Goal: Navigation & Orientation: Find specific page/section

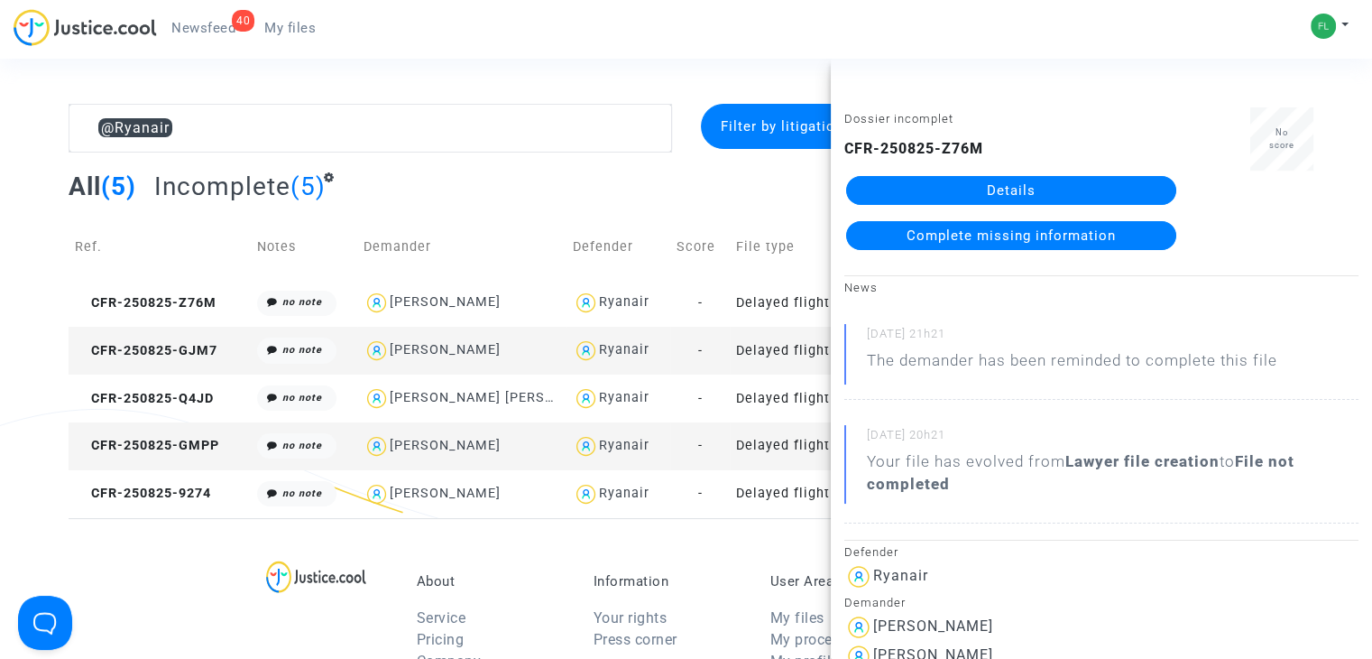
scroll to position [1534, 0]
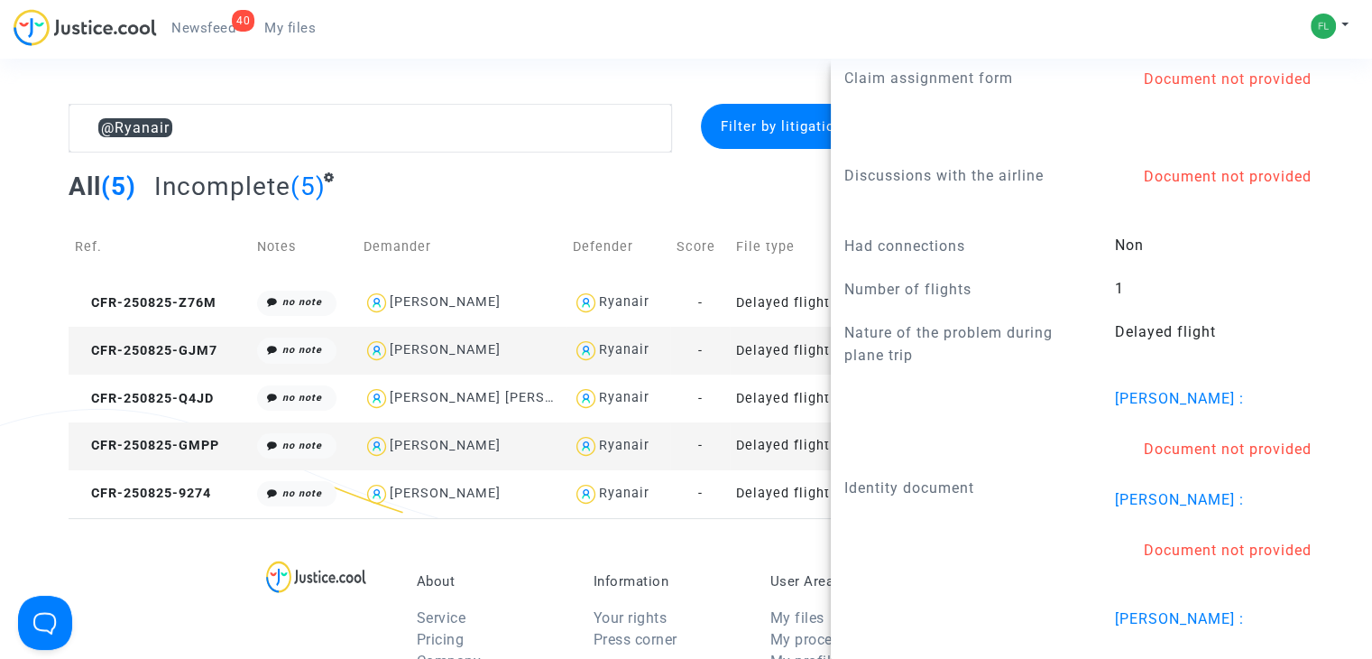
click at [729, 55] on div "40 Newsfeed My files My profile Settings Log out" at bounding box center [686, 34] width 1372 height 50
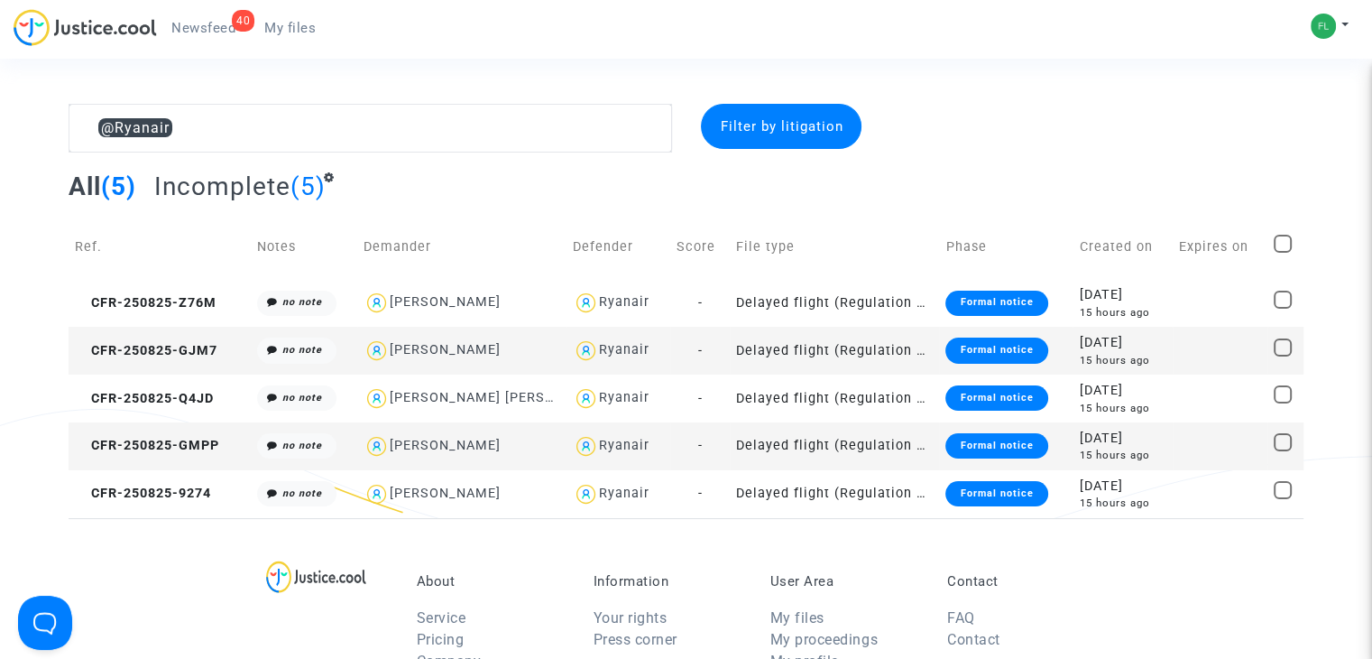
click at [106, 21] on img at bounding box center [85, 27] width 143 height 37
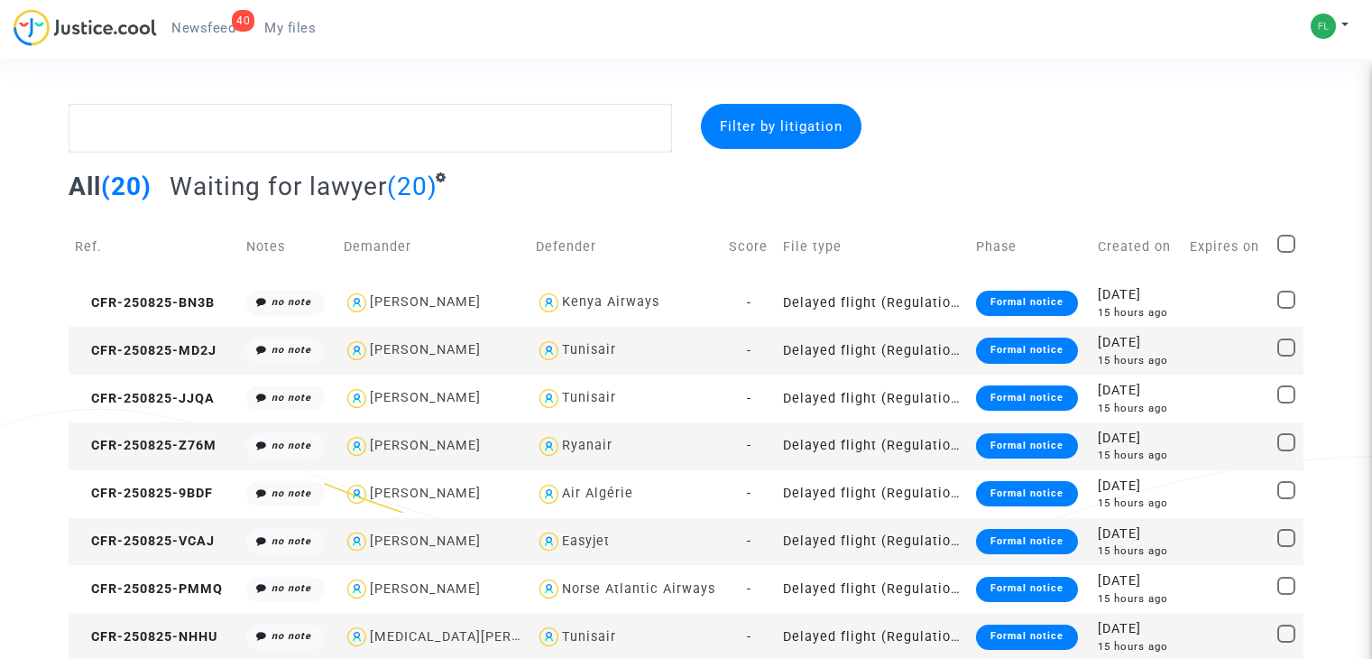
click at [206, 13] on ul "40 Newsfeed My files" at bounding box center [243, 25] width 173 height 32
click at [196, 26] on span "Newsfeed" at bounding box center [203, 28] width 64 height 16
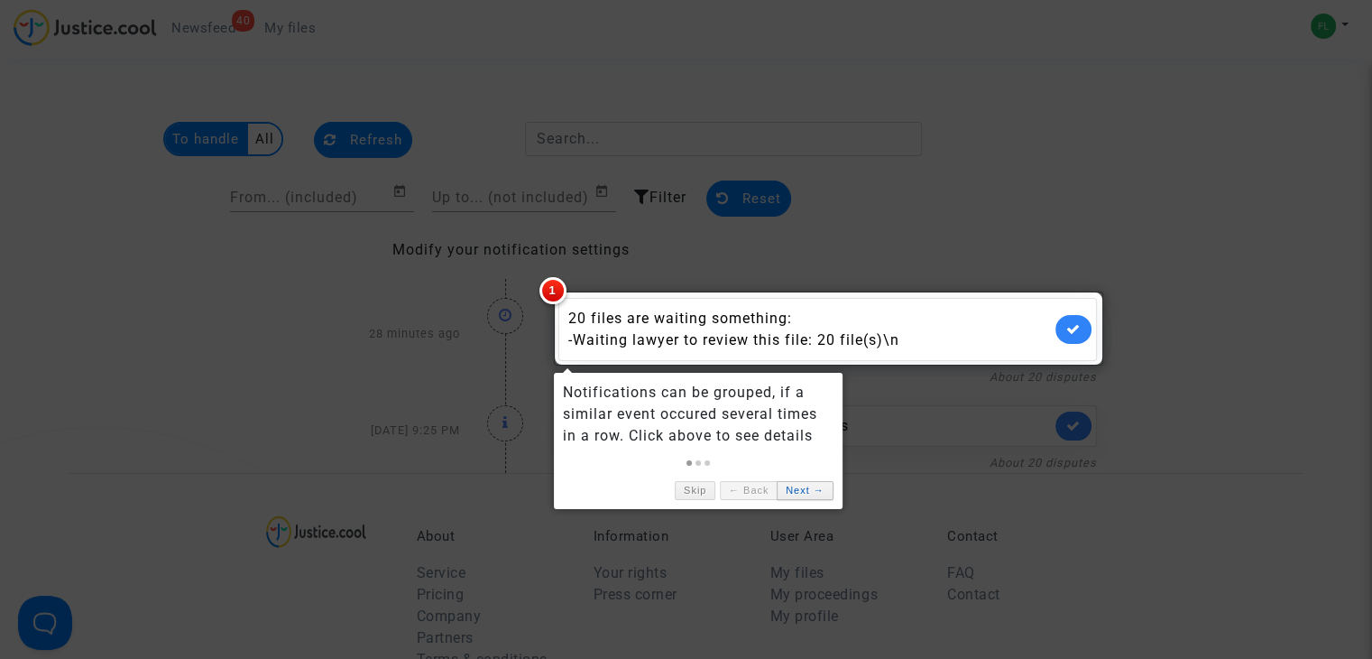
click at [801, 490] on link "Next →" at bounding box center [805, 490] width 56 height 19
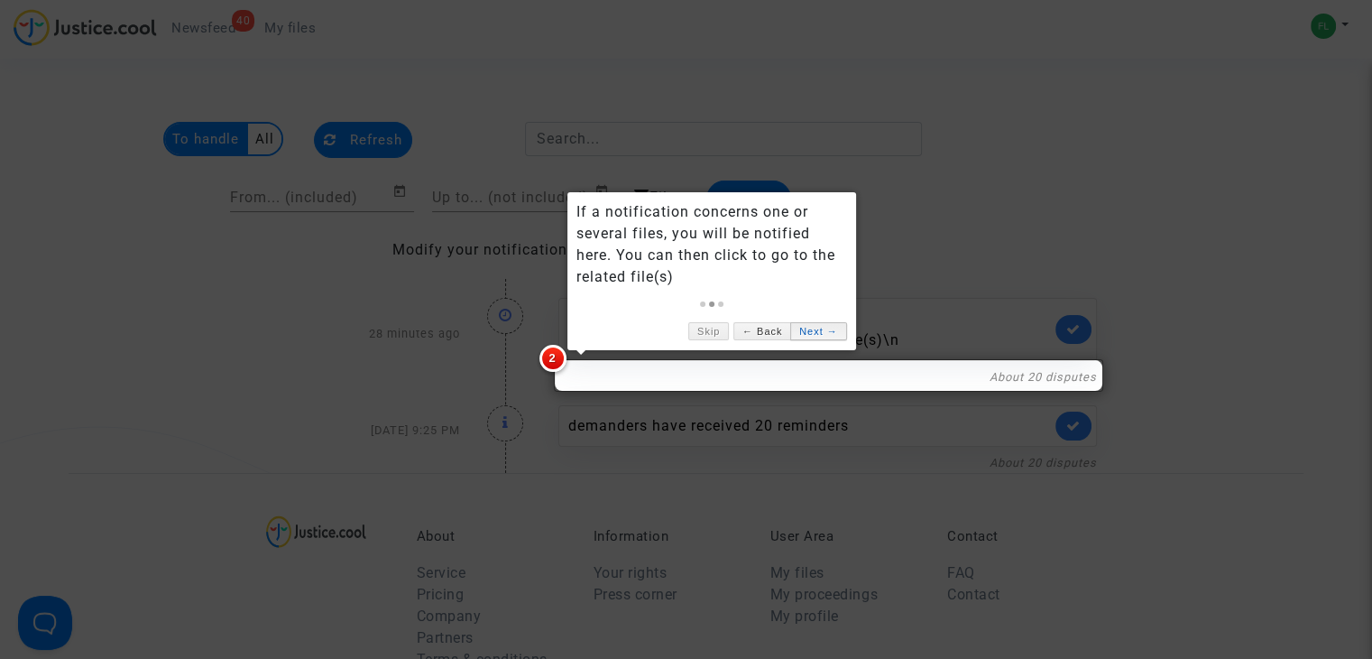
click at [820, 331] on link "Next →" at bounding box center [818, 331] width 56 height 19
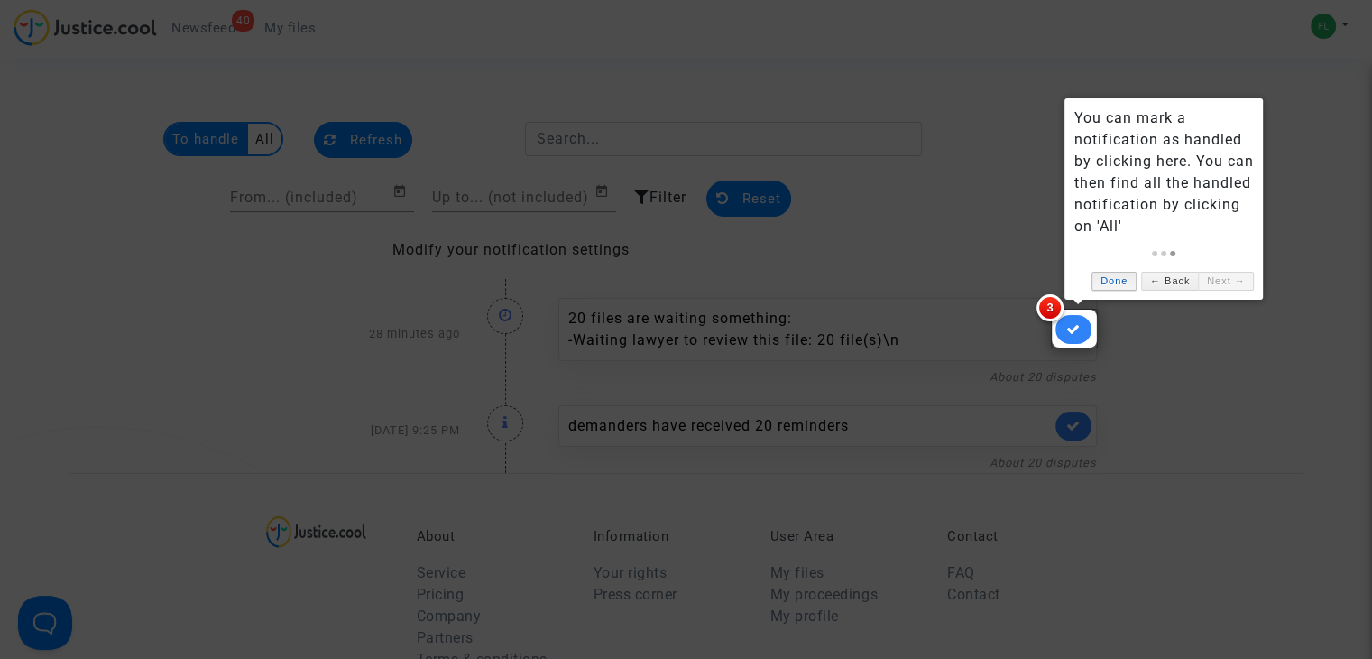
click at [1111, 281] on link "Done" at bounding box center [1114, 281] width 45 height 19
